Goal: Find specific page/section

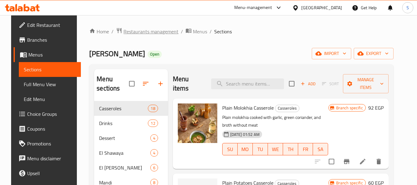
click at [135, 32] on span "Restaurants management" at bounding box center [150, 31] width 55 height 7
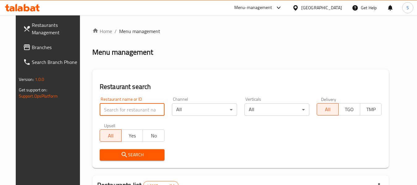
click at [123, 106] on input "search" at bounding box center [132, 109] width 65 height 12
paste input "687170"
type input "687170"
click button "Search" at bounding box center [132, 154] width 65 height 11
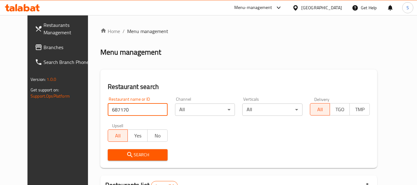
scroll to position [75, 0]
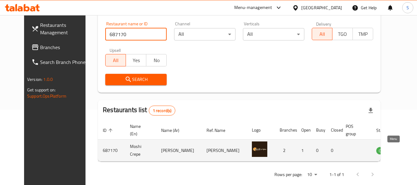
click at [412, 151] on icon "enhanced table" at bounding box center [413, 150] width 2 height 2
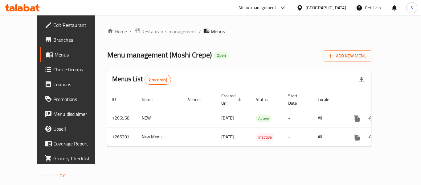
click at [53, 39] on span "Branches" at bounding box center [77, 39] width 49 height 7
